Goal: Task Accomplishment & Management: Complete application form

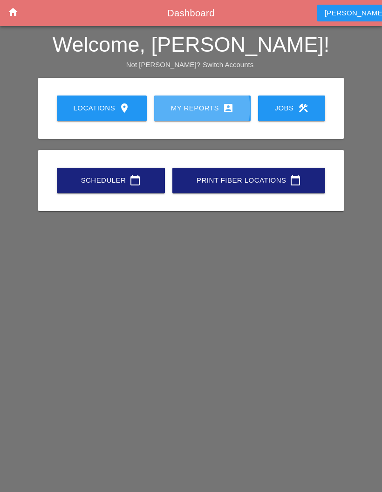
click at [193, 107] on div "My Reports account_box" at bounding box center [202, 107] width 67 height 11
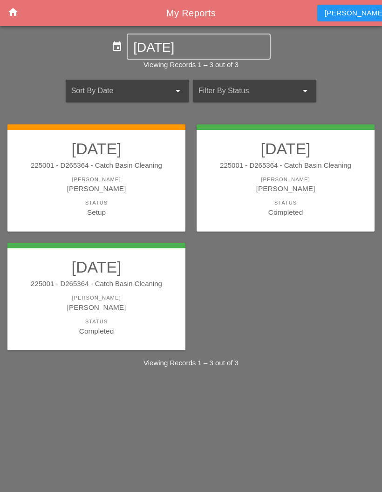
click at [151, 209] on div "Setup" at bounding box center [96, 212] width 159 height 11
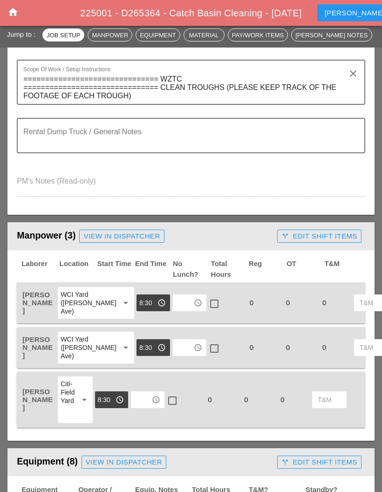
scroll to position [270, 0]
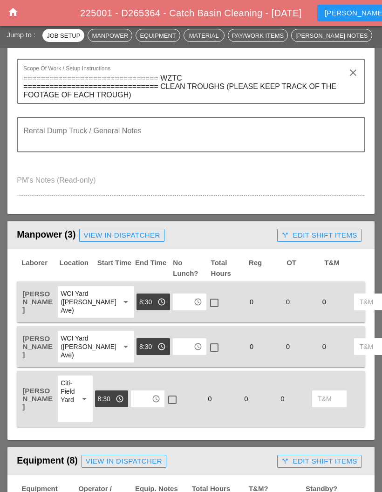
click at [176, 304] on input "text" at bounding box center [183, 301] width 15 height 15
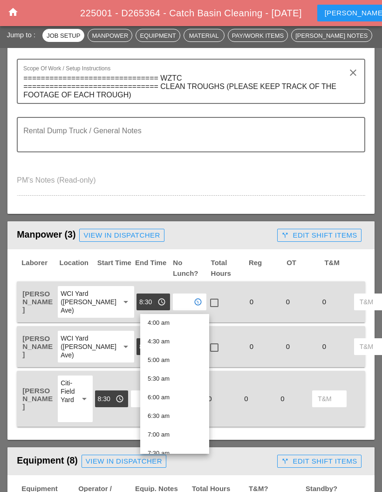
scroll to position [154, 0]
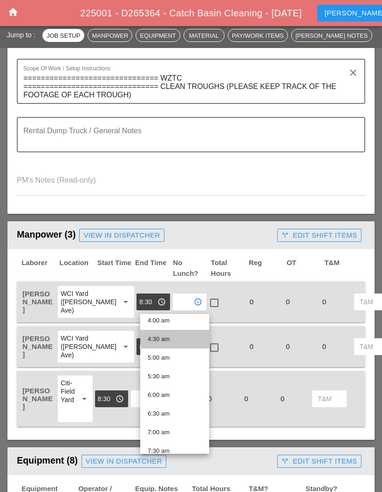
click at [171, 337] on div "4:30 am" at bounding box center [175, 339] width 54 height 11
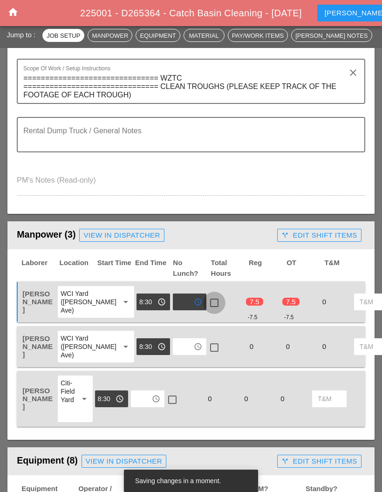
click at [206, 301] on div at bounding box center [214, 303] width 16 height 16
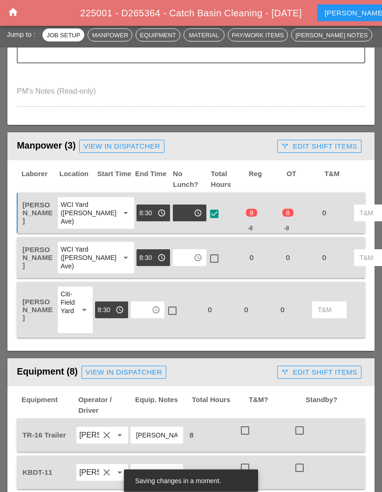
scroll to position [359, 0]
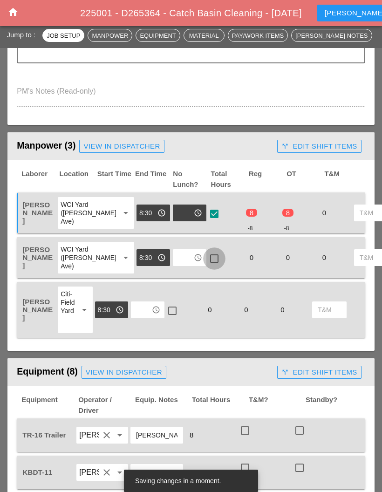
click at [206, 266] on div at bounding box center [214, 259] width 16 height 16
click at [176, 319] on div at bounding box center [172, 311] width 16 height 16
click at [194, 262] on icon "access_time" at bounding box center [198, 257] width 8 height 8
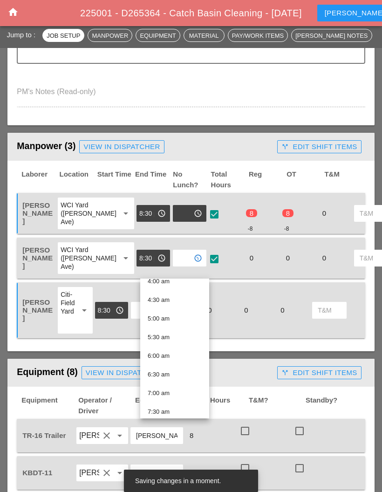
scroll to position [159, 0]
click at [178, 294] on div "4:30 am" at bounding box center [175, 298] width 54 height 11
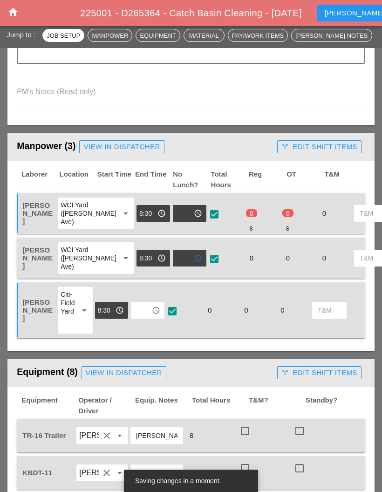
click at [149, 318] on input "text" at bounding box center [141, 310] width 15 height 15
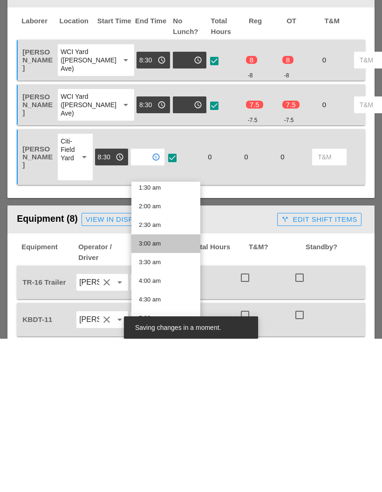
scroll to position [65, 0]
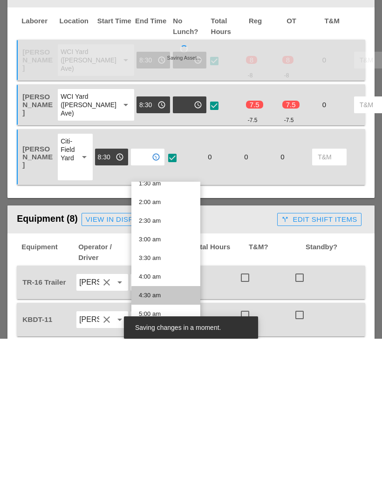
click at [166, 439] on div "4:30 am" at bounding box center [166, 448] width 54 height 19
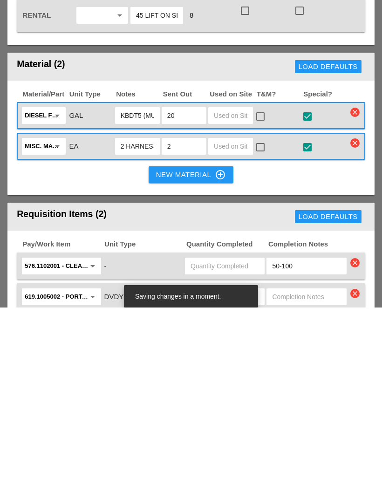
scroll to position [885, 0]
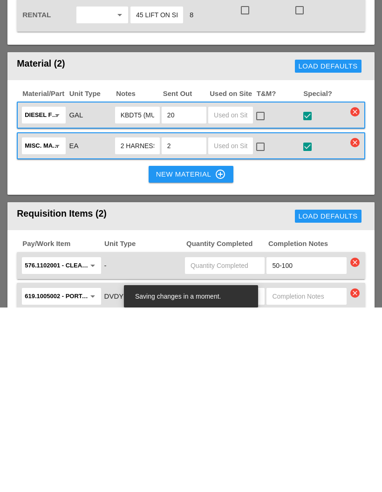
click at [227, 443] on input "text" at bounding box center [225, 450] width 68 height 15
type input "6"
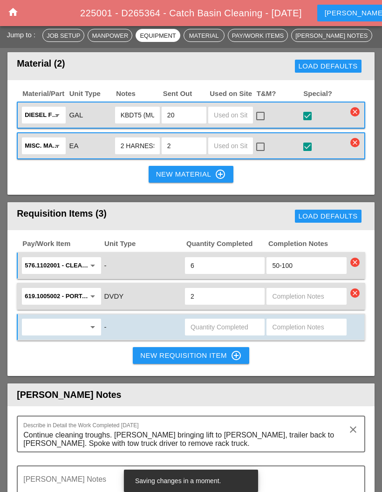
click at [66, 320] on input "text" at bounding box center [55, 327] width 60 height 15
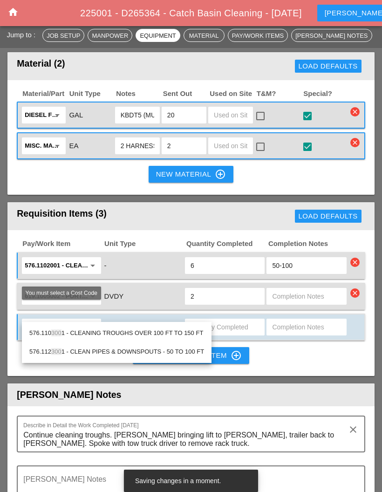
type input "3001"
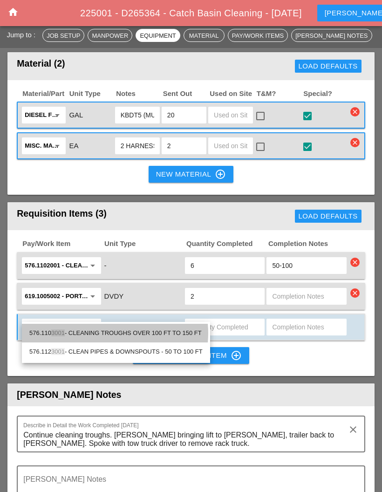
click at [155, 329] on div "576.110 3001 - CLEANING TROUGHS OVER 100 FT TO 150 FT" at bounding box center [115, 333] width 173 height 11
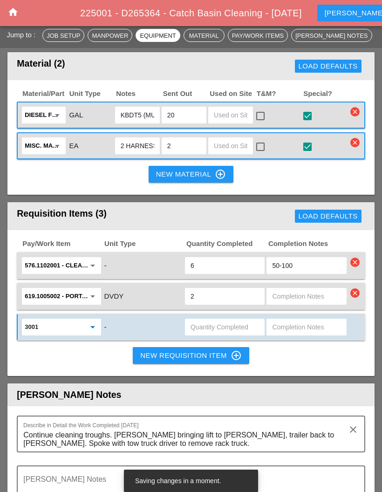
click at [228, 320] on input "text" at bounding box center [225, 327] width 68 height 15
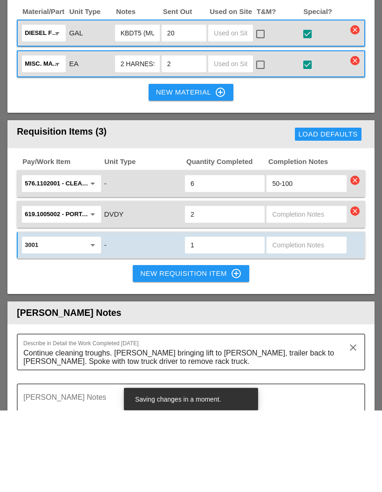
type input "1"
click at [196, 350] on div "New Requisition Item control_point" at bounding box center [191, 355] width 102 height 11
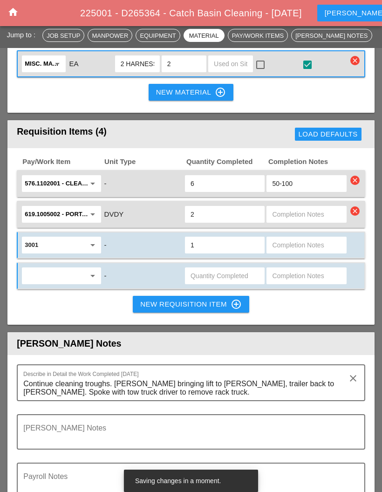
click at [78, 268] on input "text" at bounding box center [55, 275] width 60 height 15
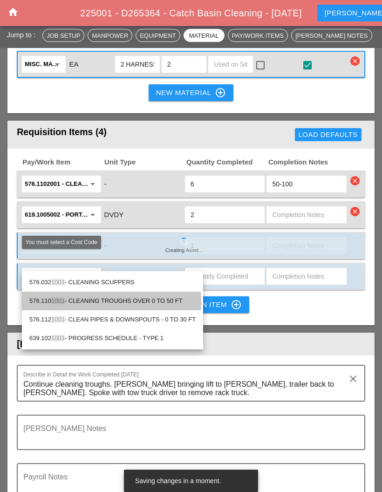
click at [164, 298] on div "576.110 1001 - CLEANING TROUGHS OVER 0 TO 50 FT" at bounding box center [112, 300] width 166 height 11
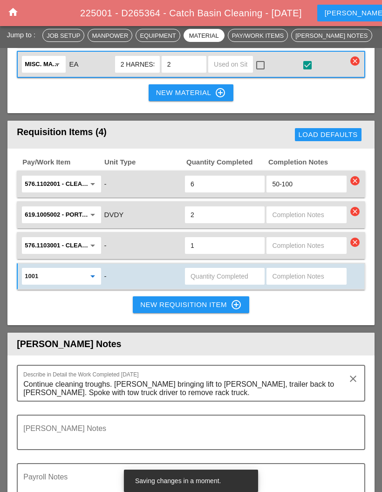
click at [83, 269] on input "1001" at bounding box center [55, 276] width 60 height 15
click at [84, 269] on input "576.1101001 - CLEANING1001 TROUGHS OVER 0 TO 50 FT" at bounding box center [55, 276] width 60 height 15
click at [96, 269] on div "576.1101001 - CLEANING1001 TROUGHS OVER 0 TO 50 FT arrow_drop_down" at bounding box center [61, 276] width 73 height 15
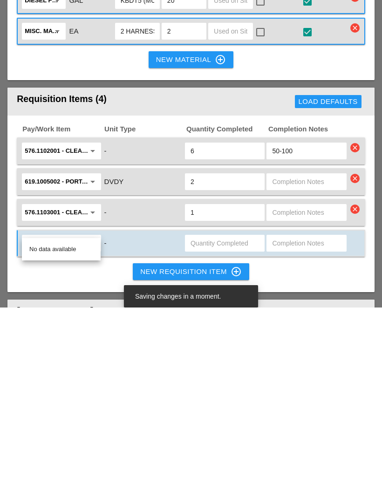
click at [69, 428] on div "No data available" at bounding box center [61, 433] width 64 height 11
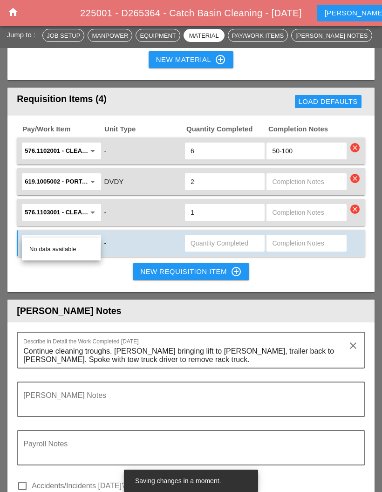
click at [126, 260] on div "Pay/Work Item Unit Type Quantity Completed Completion Notes 576.1102001 - CLEAN…" at bounding box center [190, 204] width 367 height 177
click at [89, 236] on div "576.1101001 - CLEANING1001 TROUGHS OVER 0 TO 50 FT arrow_drop_down" at bounding box center [61, 243] width 73 height 15
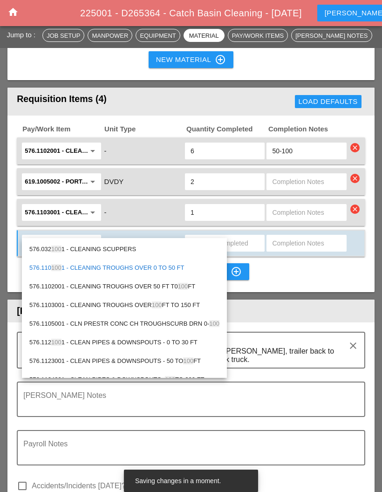
type input "1001"
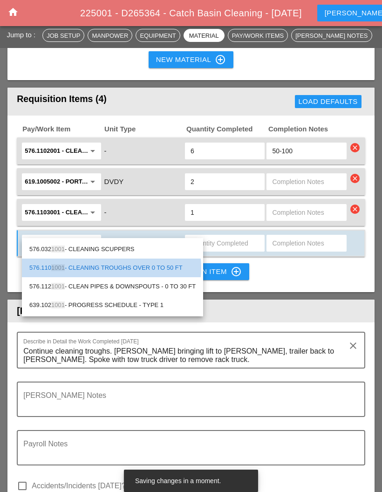
click at [166, 271] on div "576.110 1001 - CLEANING TROUGHS OVER 0 TO 50 FT" at bounding box center [112, 267] width 166 height 11
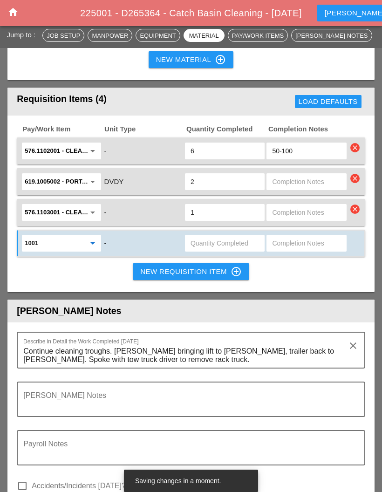
click at [219, 236] on input "text" at bounding box center [225, 243] width 68 height 15
type input "1"
click at [316, 274] on div "Pay/Work Item Unit Type Quantity Completed Completion Notes 576.1102001 - CLEAN…" at bounding box center [190, 204] width 367 height 177
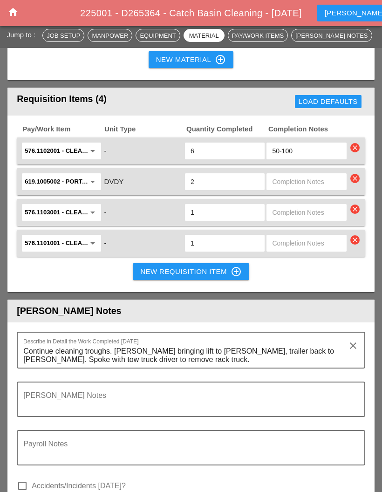
click at [153, 344] on textarea "Continue cleaning troughs. [PERSON_NAME] bringing lift to [PERSON_NAME], traile…" at bounding box center [187, 356] width 328 height 24
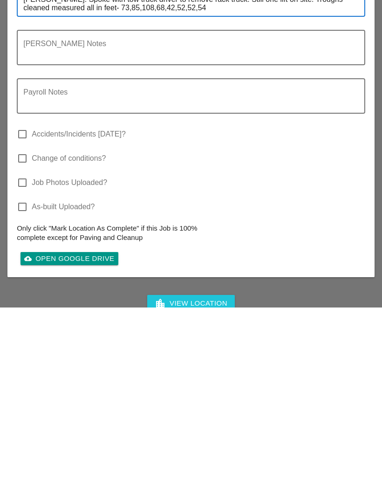
scroll to position [1360, 0]
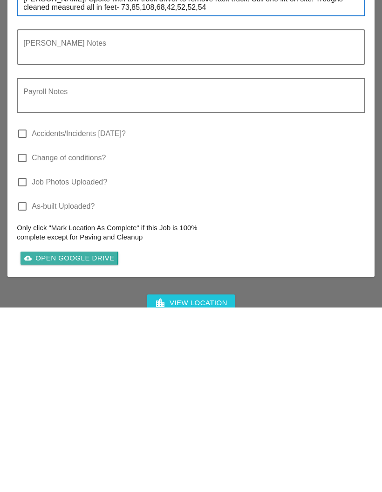
click at [81, 437] on div "cloud_upload Open Google Drive" at bounding box center [69, 442] width 90 height 11
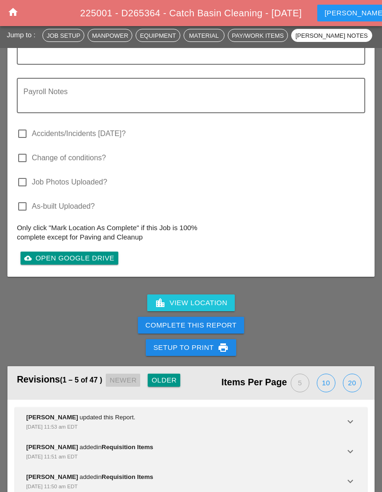
scroll to position [1582, 0]
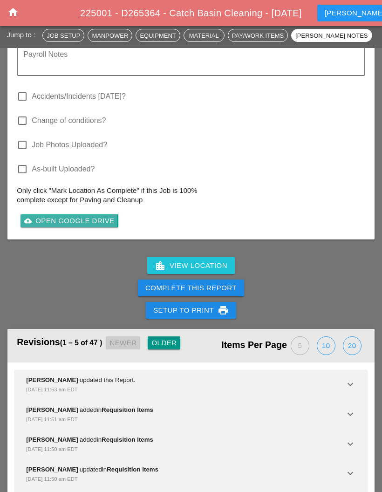
click at [88, 216] on div "cloud_upload Open Google Drive" at bounding box center [69, 221] width 90 height 11
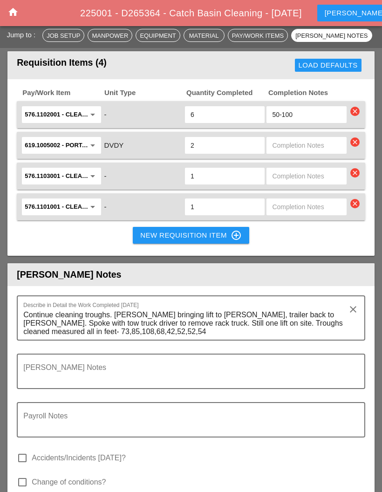
scroll to position [1219, 0]
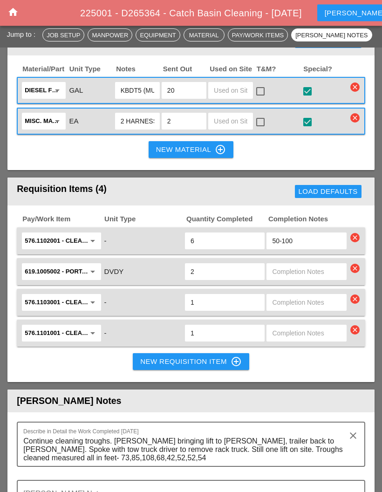
click at [134, 441] on textarea "Continue cleaning troughs. [PERSON_NAME] bringing lift to [PERSON_NAME], traile…" at bounding box center [187, 450] width 328 height 32
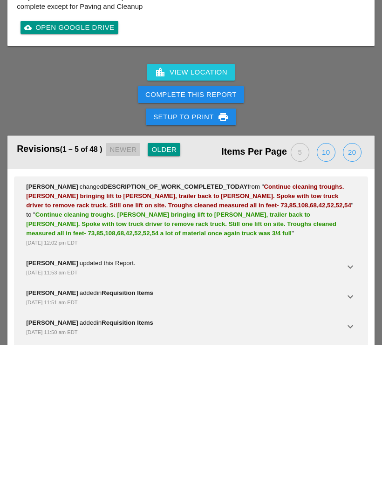
scroll to position [1649, 0]
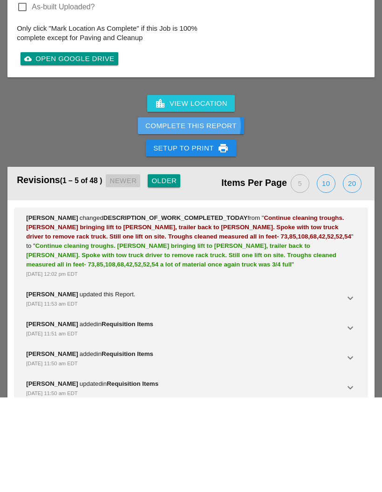
type textarea "Continue cleaning troughs. [PERSON_NAME] bringing lift to [PERSON_NAME], traile…"
click at [190, 216] on div "Complete This Report" at bounding box center [190, 221] width 91 height 11
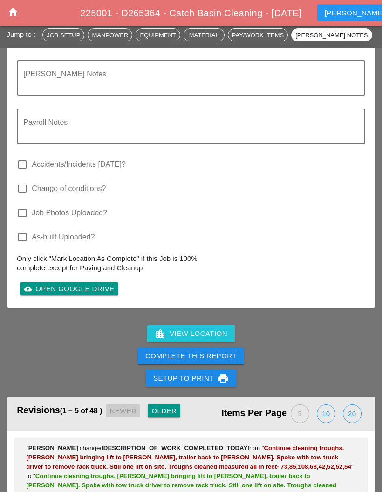
scroll to position [1514, 0]
click at [193, 351] on div "Complete This Report" at bounding box center [190, 356] width 91 height 11
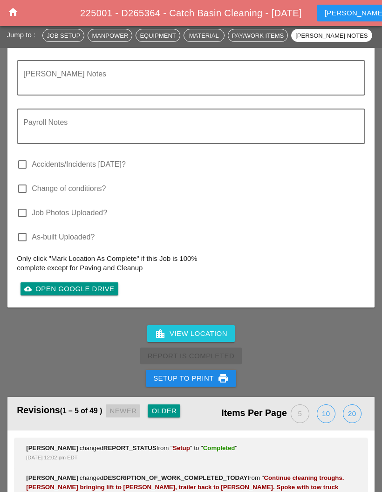
click at [10, 12] on icon "home" at bounding box center [12, 12] width 11 height 11
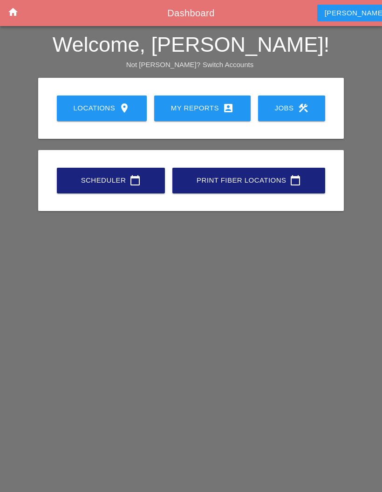
scroll to position [37, 0]
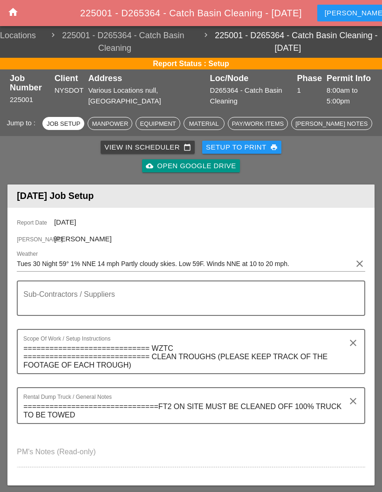
scroll to position [419, 0]
